Goal: Find specific page/section: Find specific page/section

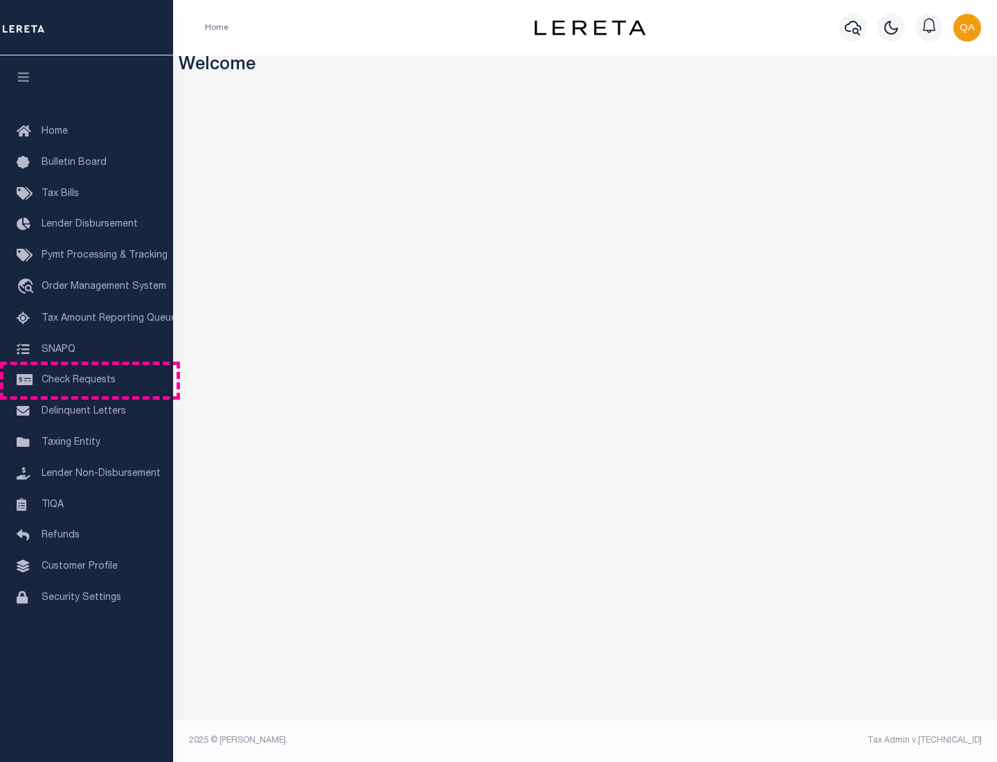
click at [87, 380] on span "Check Requests" at bounding box center [79, 380] width 74 height 10
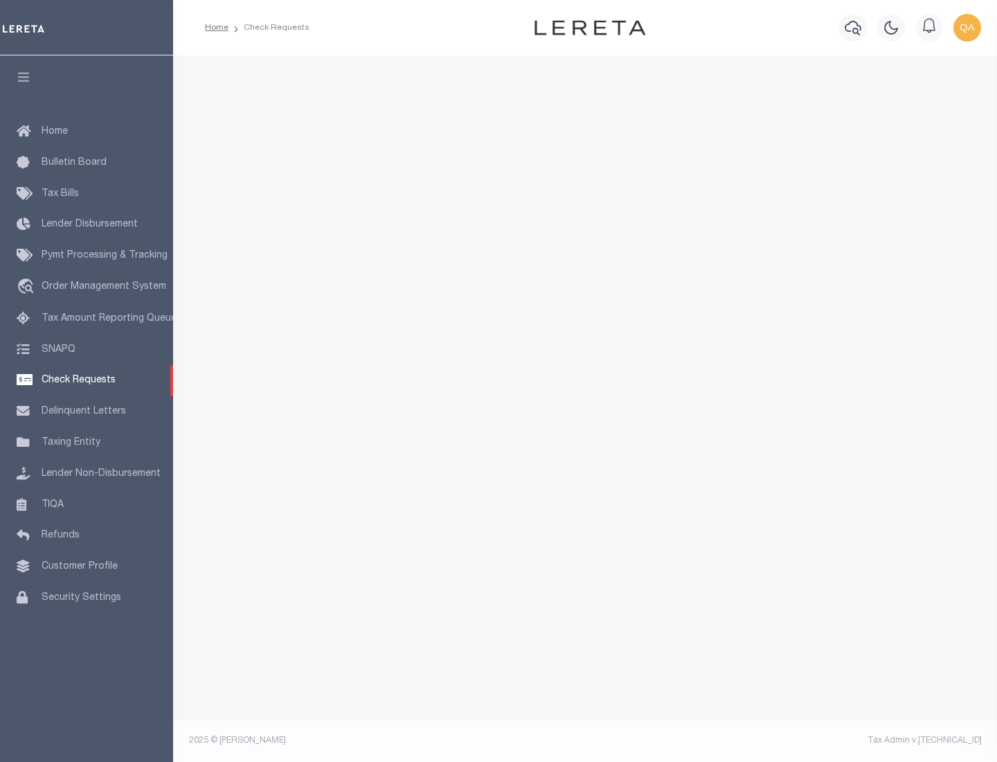
select select "50"
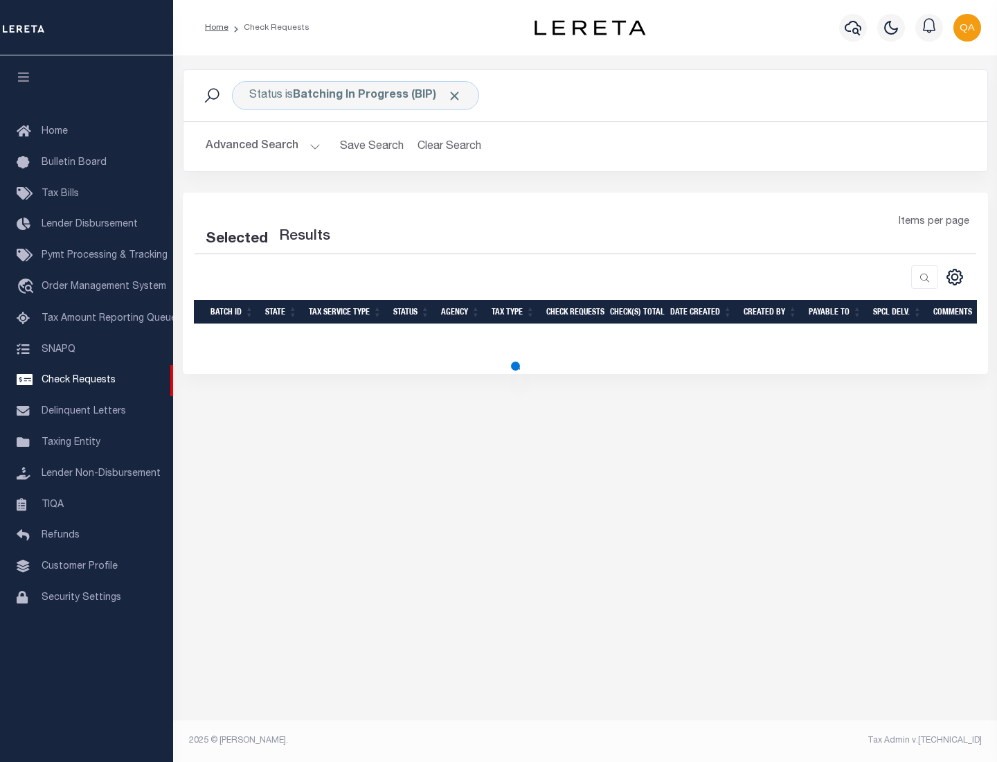
select select "50"
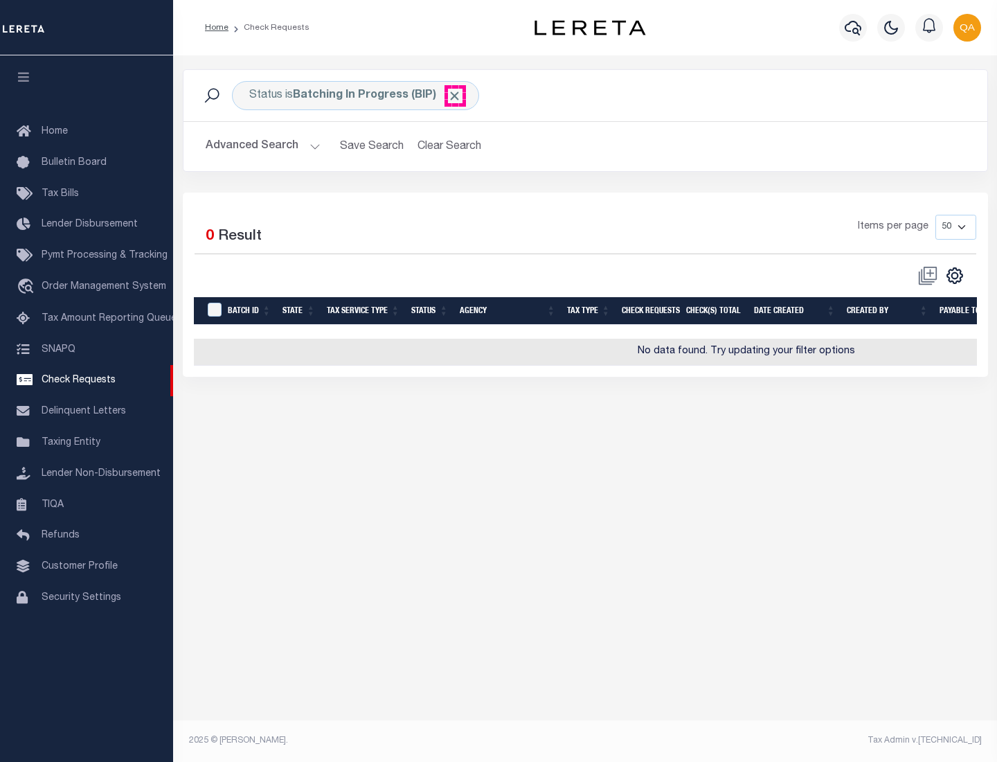
click at [455, 96] on span "Click to Remove" at bounding box center [454, 96] width 15 height 15
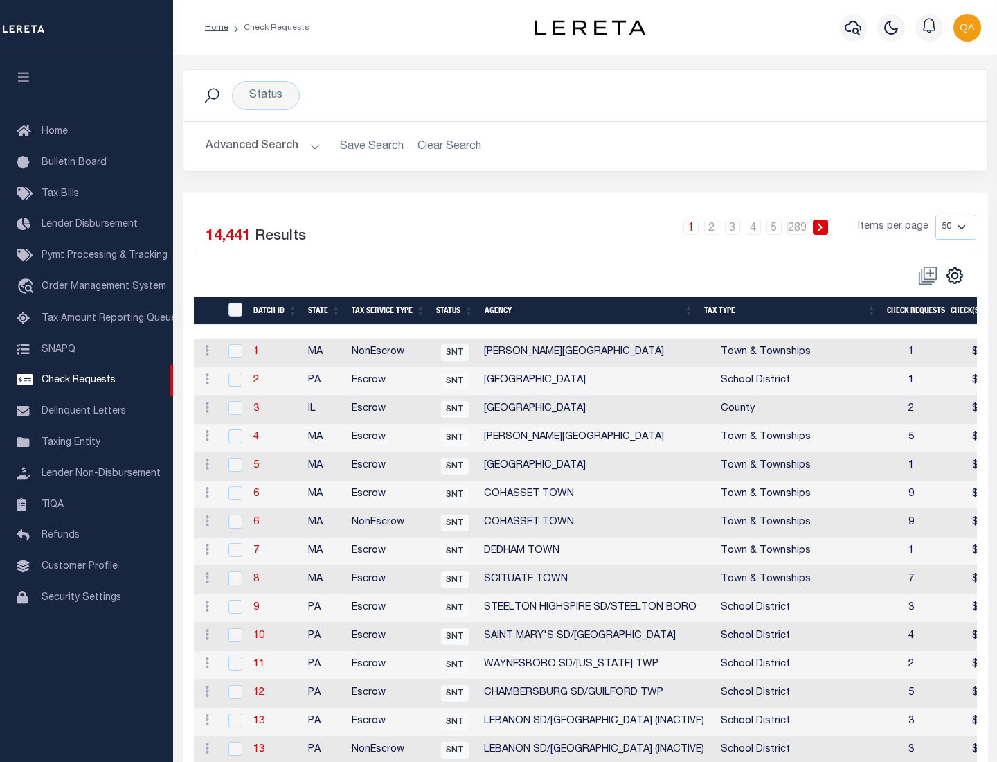
scroll to position [668, 0]
